Goal: Information Seeking & Learning: Learn about a topic

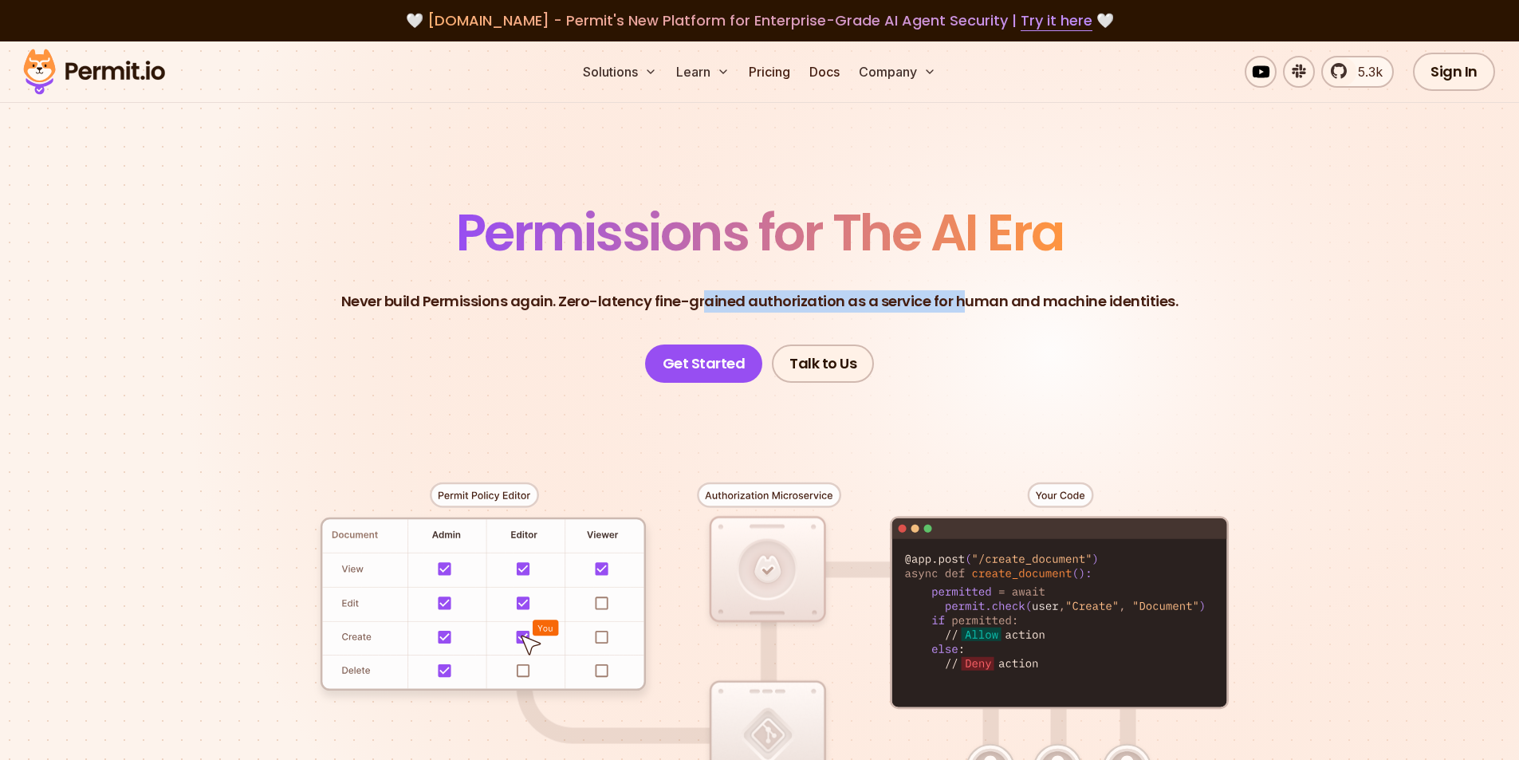
drag, startPoint x: 964, startPoint y: 310, endPoint x: 709, endPoint y: 289, distance: 256.1
click at [709, 289] on header "Permissions for The AI Era Never build Permissions again. Zero-latency fine-gra…" at bounding box center [760, 294] width 1117 height 175
drag, startPoint x: 1026, startPoint y: 311, endPoint x: 730, endPoint y: 301, distance: 296.9
click at [730, 301] on p "Never build Permissions again. Zero-latency fine-grained authorization as a ser…" at bounding box center [759, 301] width 837 height 22
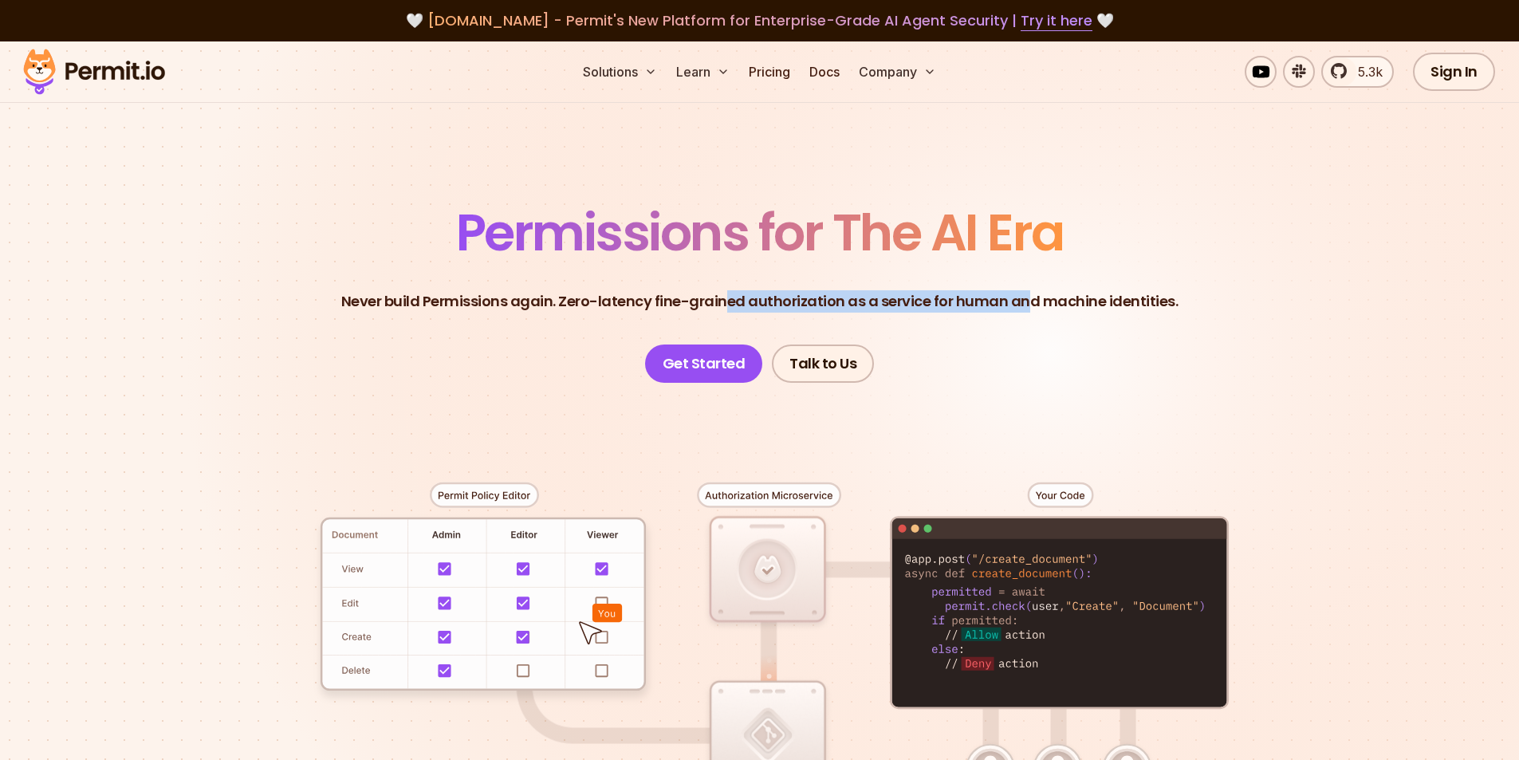
click at [730, 301] on p "Never build Permissions again. Zero-latency fine-grained authorization as a ser…" at bounding box center [759, 301] width 837 height 22
drag, startPoint x: 1029, startPoint y: 296, endPoint x: 693, endPoint y: 297, distance: 335.8
click at [693, 297] on p "Never build Permissions again. Zero-latency fine-grained authorization as a ser…" at bounding box center [759, 301] width 837 height 22
drag, startPoint x: 714, startPoint y: 297, endPoint x: 979, endPoint y: 297, distance: 264.8
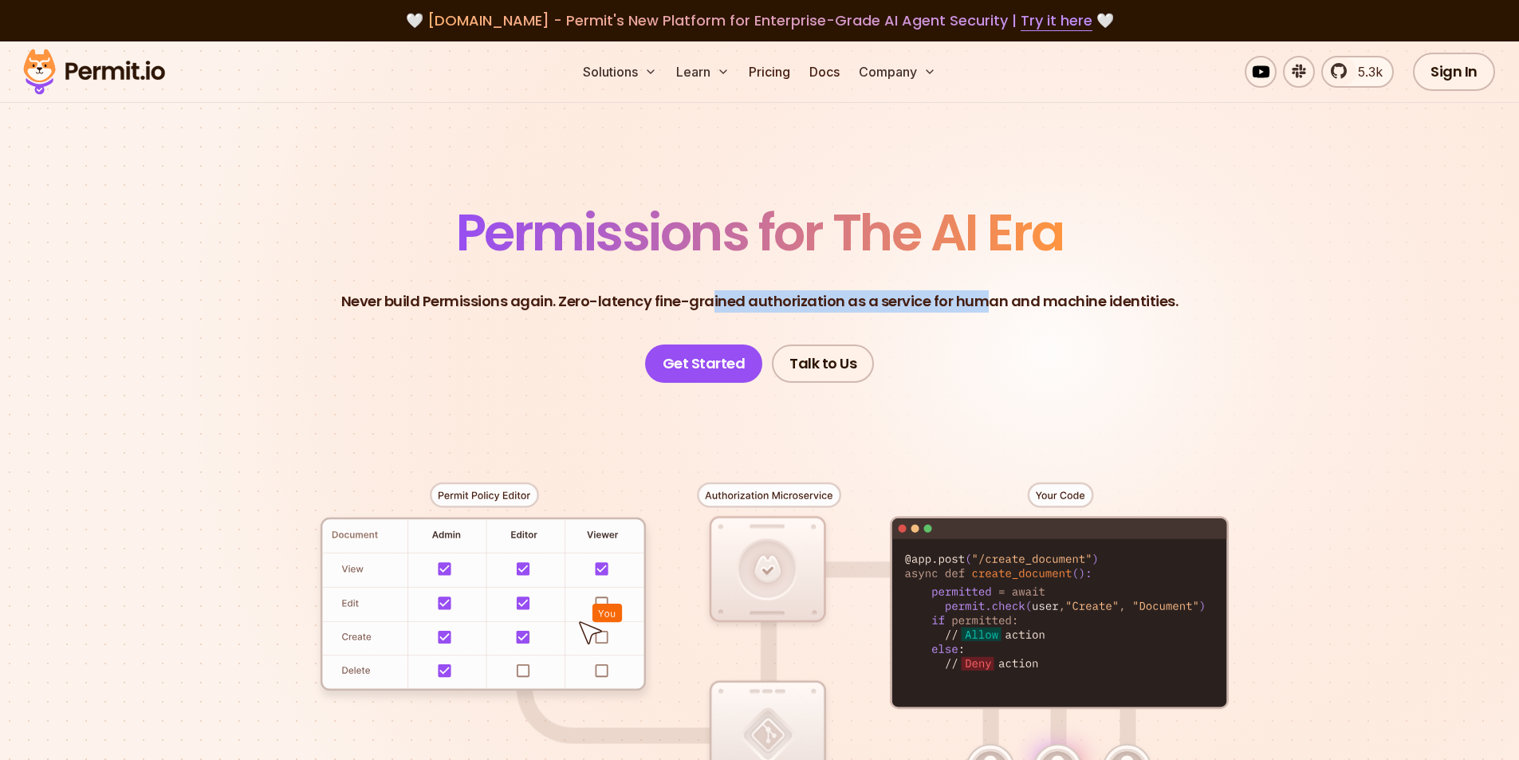
click at [979, 297] on p "Never build Permissions again. Zero-latency fine-grained authorization as a ser…" at bounding box center [759, 301] width 837 height 22
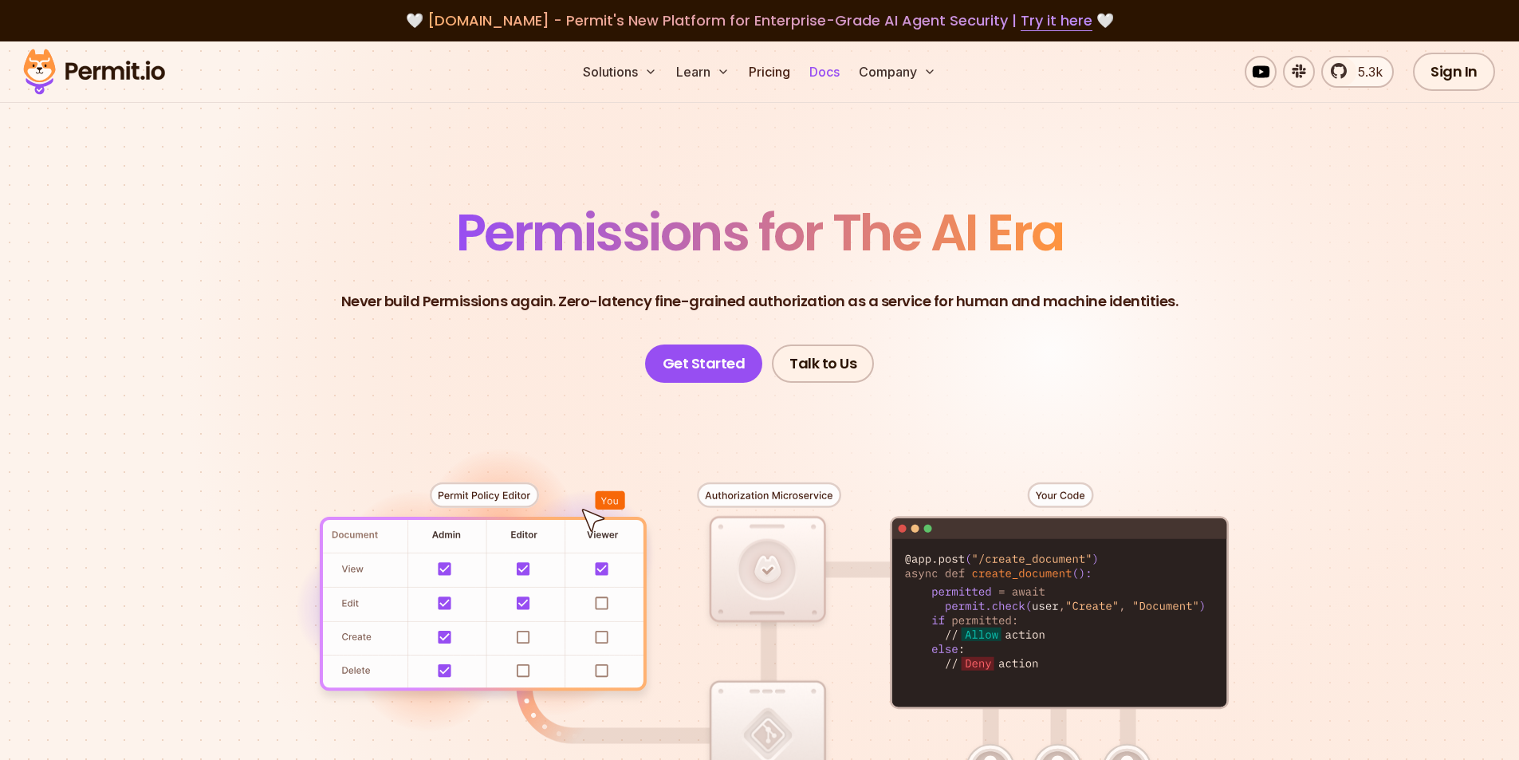
click at [828, 74] on link "Docs" at bounding box center [824, 72] width 43 height 32
